Goal: Task Accomplishment & Management: Use online tool/utility

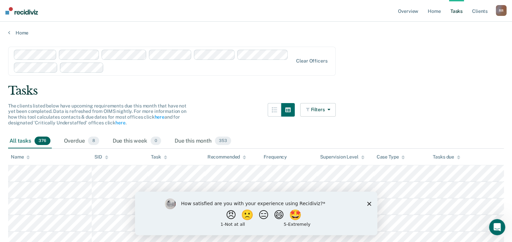
drag, startPoint x: 367, startPoint y: 204, endPoint x: 369, endPoint y: 193, distance: 11.0
click at [368, 203] on icon "Close survey" at bounding box center [369, 204] width 4 height 4
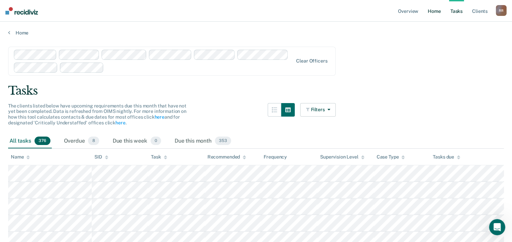
click at [434, 16] on link "Home" at bounding box center [434, 11] width 16 height 22
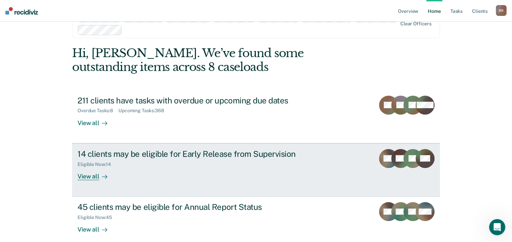
scroll to position [34, 0]
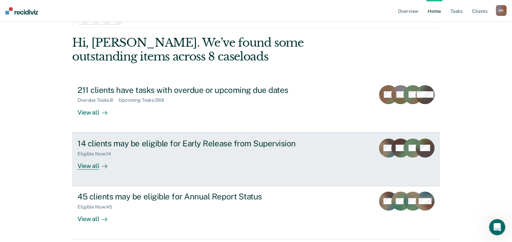
click at [242, 142] on div "14 clients may be eligible for Early Release from Supervision" at bounding box center [195, 144] width 237 height 10
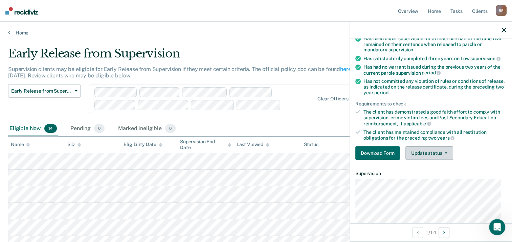
scroll to position [68, 0]
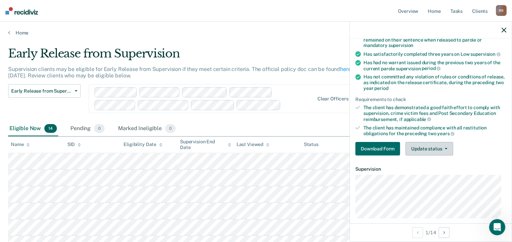
click at [442, 148] on span "button" at bounding box center [444, 148] width 5 height 1
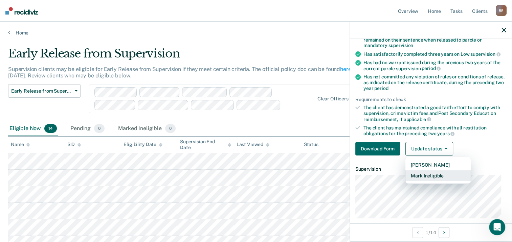
click at [441, 174] on button "Mark Ineligible" at bounding box center [437, 175] width 65 height 11
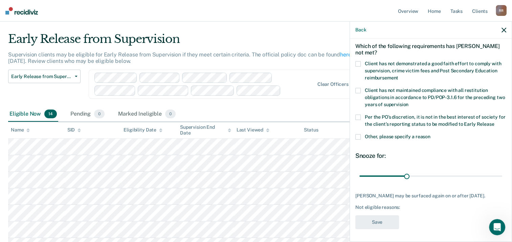
scroll to position [0, 0]
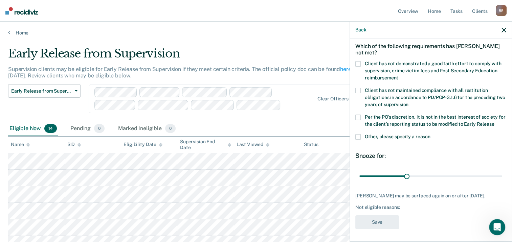
click at [502, 30] on icon "button" at bounding box center [503, 30] width 5 height 5
